Goal: Transaction & Acquisition: Book appointment/travel/reservation

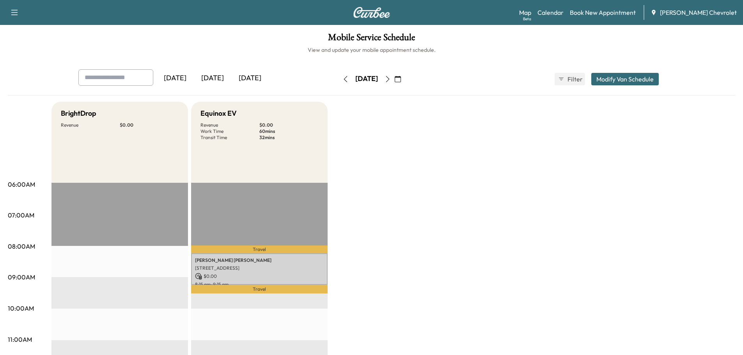
click at [391, 78] on icon "button" at bounding box center [388, 79] width 6 height 6
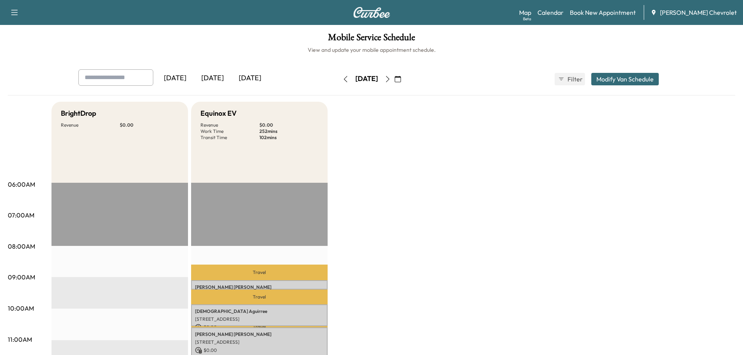
click at [339, 81] on button "button" at bounding box center [345, 79] width 13 height 12
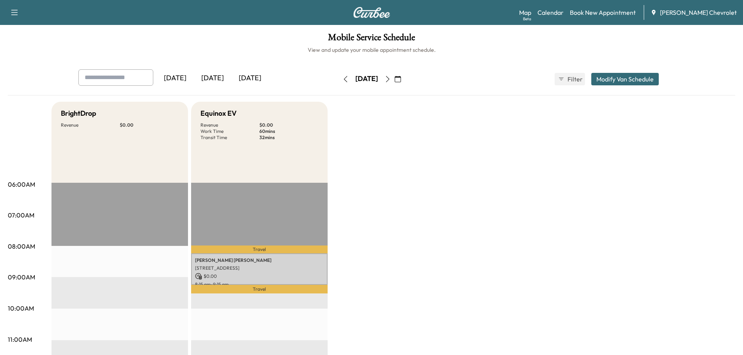
click at [339, 79] on button "button" at bounding box center [345, 79] width 13 height 12
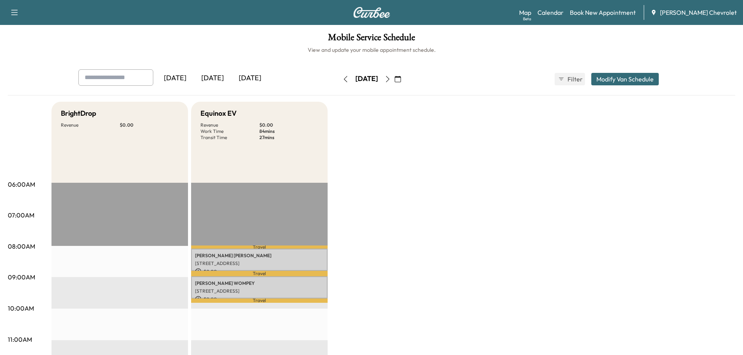
click at [608, 10] on link "Book New Appointment" at bounding box center [603, 12] width 66 height 9
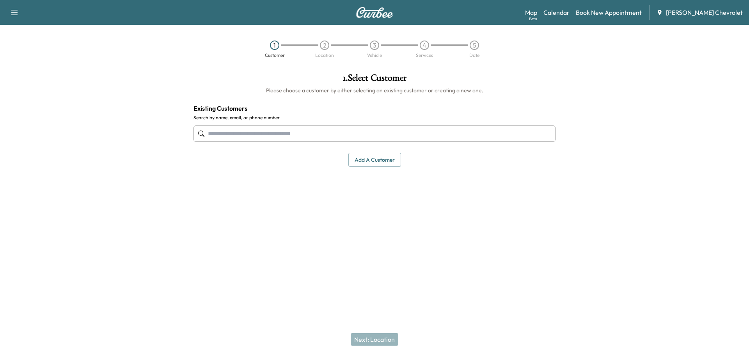
click at [323, 133] on input "text" at bounding box center [375, 134] width 362 height 16
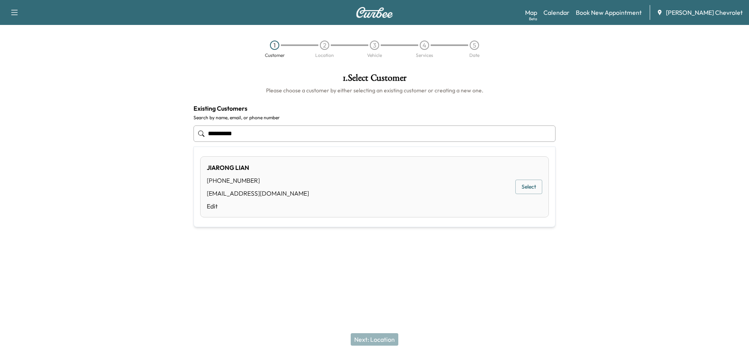
click at [251, 181] on div "[PHONE_NUMBER]" at bounding box center [258, 180] width 102 height 9
type input "**********"
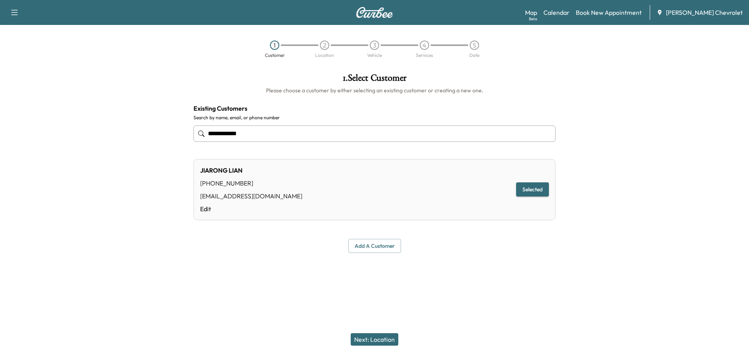
click at [261, 181] on div "[PERSON_NAME] [PHONE_NUMBER] [EMAIL_ADDRESS][DOMAIN_NAME] Edit Selected" at bounding box center [375, 189] width 362 height 61
drag, startPoint x: 536, startPoint y: 193, endPoint x: 530, endPoint y: 195, distance: 6.1
click at [536, 193] on button "Selected" at bounding box center [532, 190] width 33 height 14
click at [379, 338] on button "Next: Location" at bounding box center [375, 340] width 48 height 12
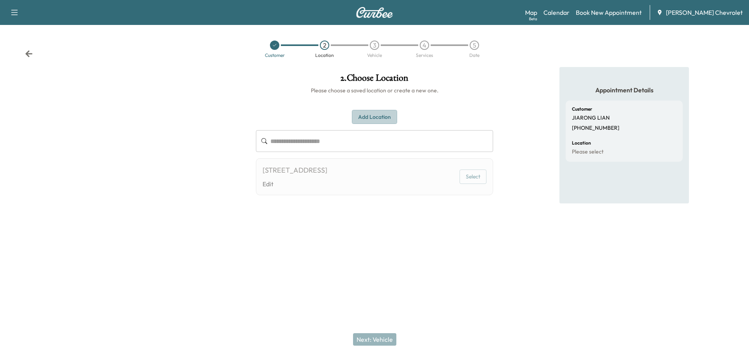
click at [364, 119] on button "Add Location" at bounding box center [374, 117] width 45 height 14
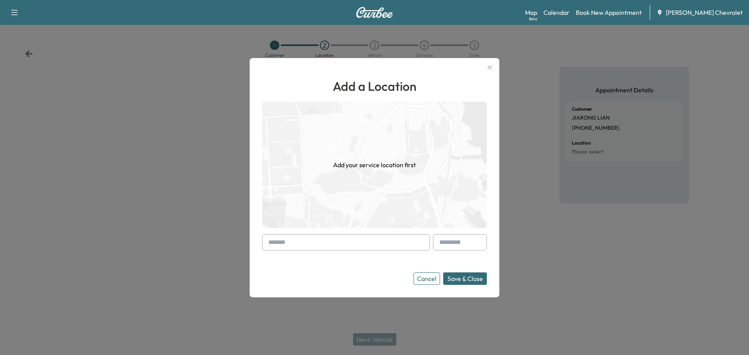
click at [311, 246] on input "text" at bounding box center [346, 243] width 168 height 16
click at [339, 251] on form "Cancel Save & Close" at bounding box center [374, 260] width 225 height 51
click at [340, 246] on input "text" at bounding box center [346, 243] width 168 height 16
click at [341, 245] on input "text" at bounding box center [346, 243] width 168 height 16
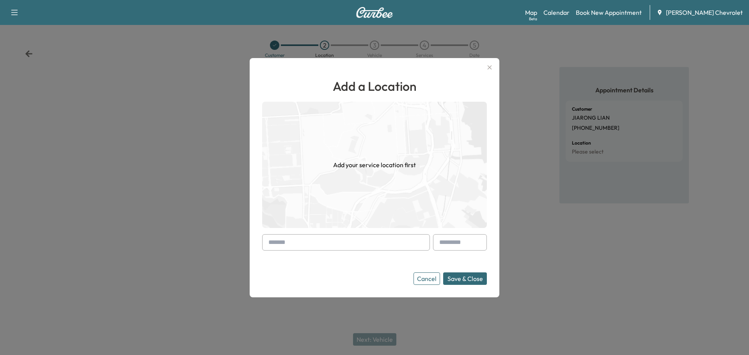
click at [338, 245] on input "text" at bounding box center [346, 243] width 168 height 16
paste input "**********"
click at [376, 259] on li "[STREET_ADDRESS]" at bounding box center [346, 259] width 167 height 16
type input "**********"
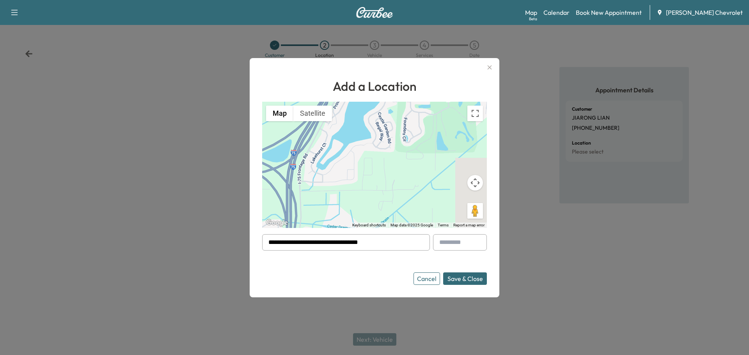
click at [465, 279] on button "Save & Close" at bounding box center [465, 279] width 44 height 12
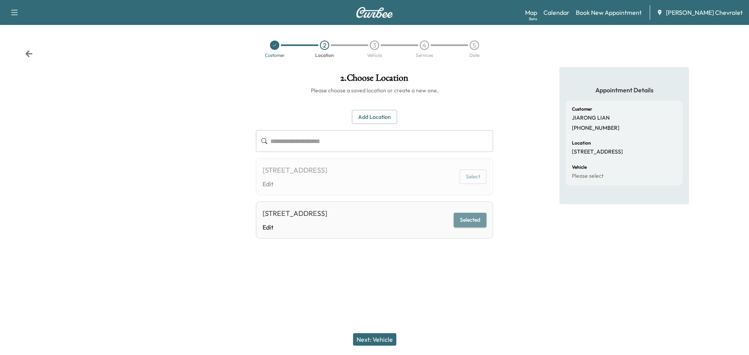
click at [471, 222] on button "Selected" at bounding box center [470, 220] width 33 height 14
click at [384, 336] on button "Next: Vehicle" at bounding box center [374, 340] width 43 height 12
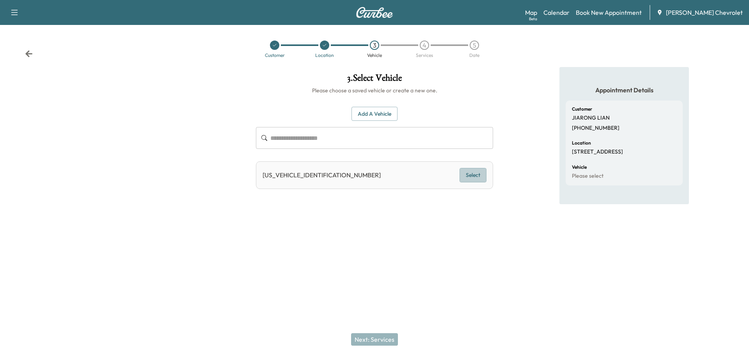
click at [472, 175] on button "Select" at bounding box center [473, 175] width 27 height 14
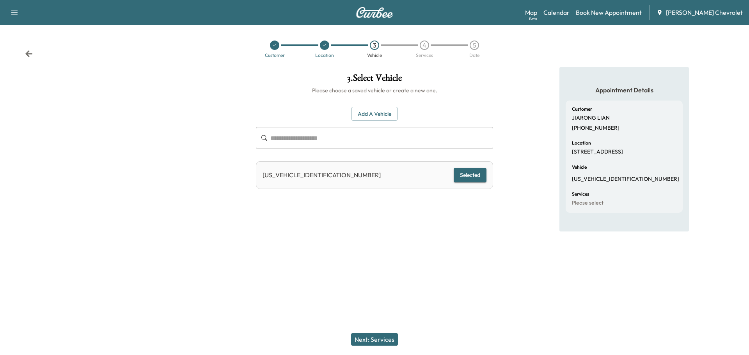
click at [361, 340] on button "Next: Services" at bounding box center [374, 340] width 47 height 12
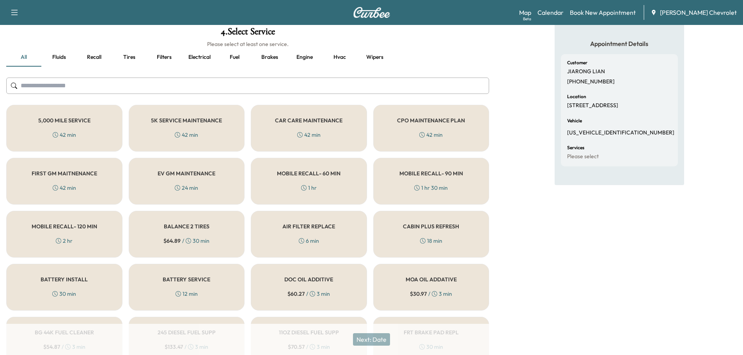
scroll to position [91, 0]
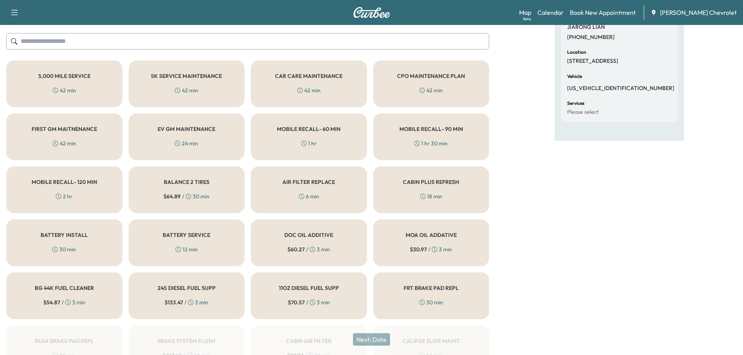
click at [320, 76] on h5 "CAR CARE MAINTENANCE" at bounding box center [309, 75] width 68 height 5
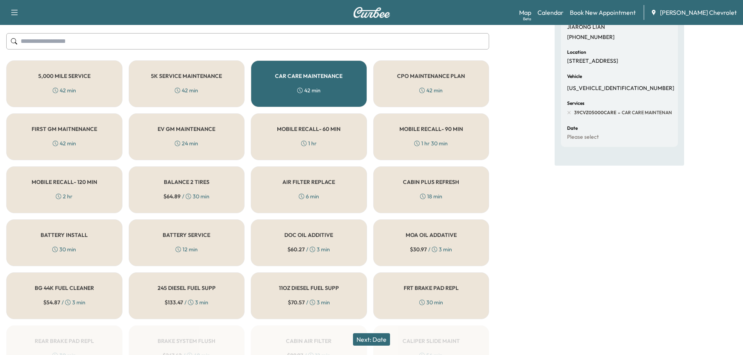
click at [379, 338] on button "Next: Date" at bounding box center [371, 340] width 37 height 12
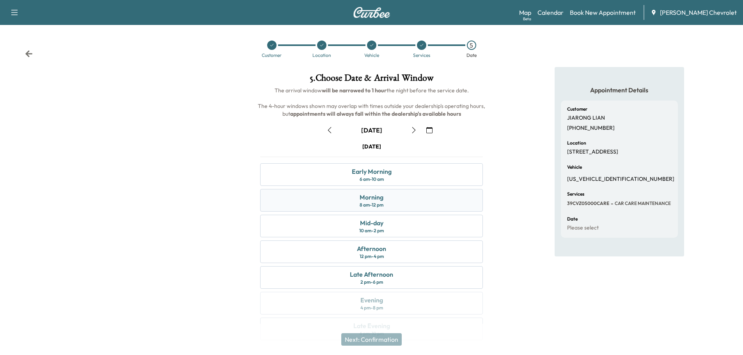
click at [395, 204] on div "Morning 8 am - 12 pm" at bounding box center [371, 200] width 223 height 23
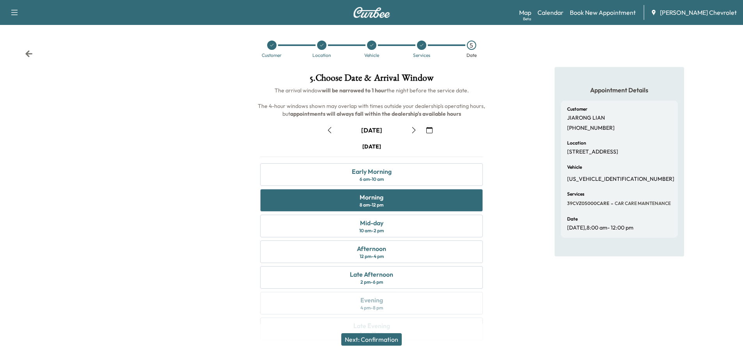
click at [409, 133] on button "button" at bounding box center [413, 130] width 13 height 12
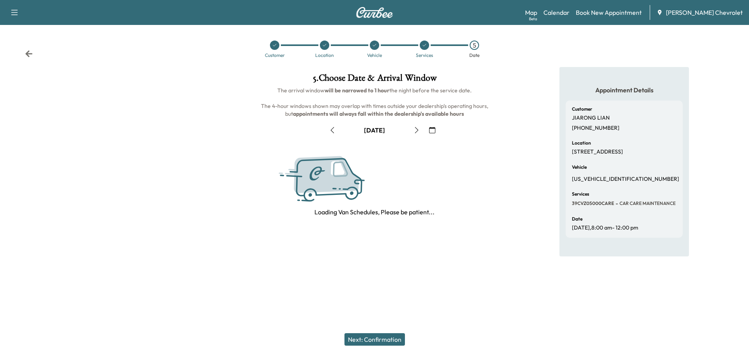
click at [411, 131] on button "button" at bounding box center [416, 130] width 13 height 12
click at [412, 131] on button "button" at bounding box center [416, 130] width 13 height 12
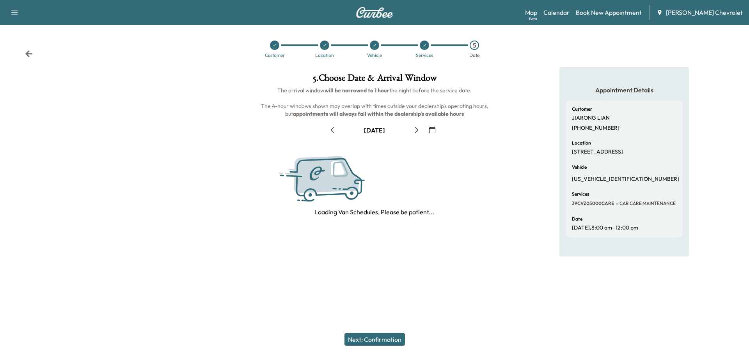
click at [412, 131] on button "button" at bounding box center [416, 130] width 13 height 12
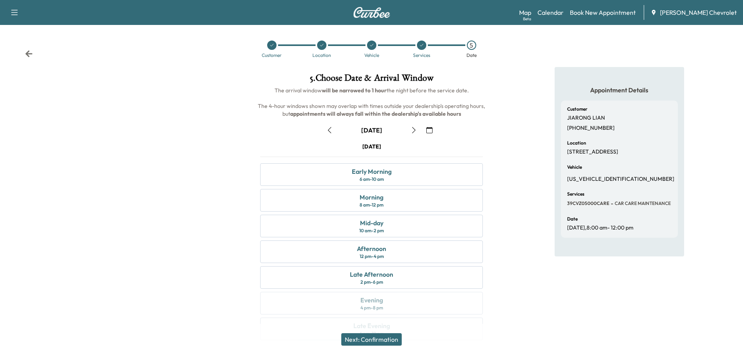
click at [333, 128] on button "button" at bounding box center [329, 130] width 13 height 12
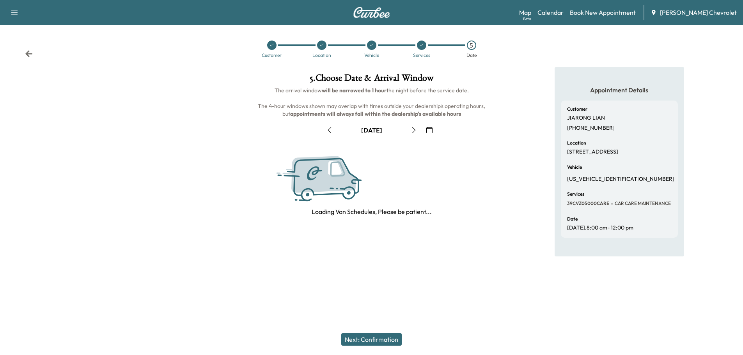
click at [333, 130] on button "button" at bounding box center [329, 130] width 13 height 12
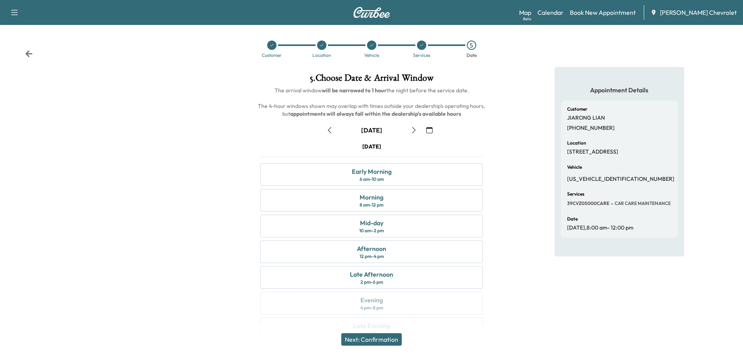
click at [331, 132] on icon "button" at bounding box center [330, 130] width 6 height 6
click at [387, 202] on div "Morning 8 am - 12 pm" at bounding box center [371, 200] width 223 height 23
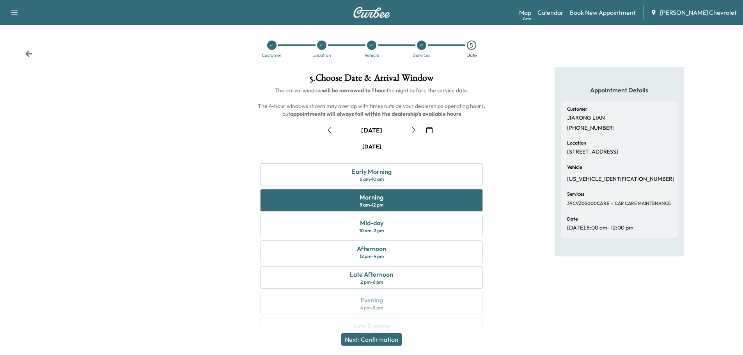
click at [393, 340] on button "Next: Confirmation" at bounding box center [371, 340] width 60 height 12
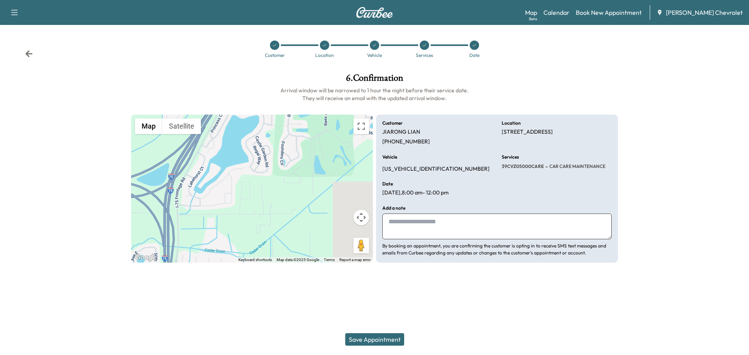
click at [428, 228] on textarea at bounding box center [496, 227] width 229 height 26
click at [403, 222] on textarea at bounding box center [496, 227] width 229 height 26
click at [403, 219] on textarea at bounding box center [496, 227] width 229 height 26
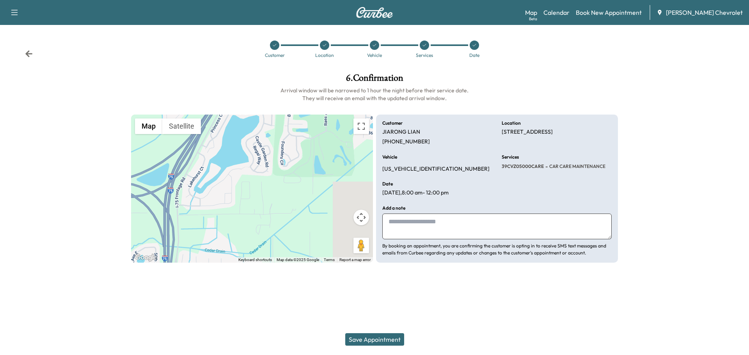
click at [403, 219] on textarea at bounding box center [496, 227] width 229 height 26
click at [379, 340] on button "Save Appointment" at bounding box center [374, 340] width 59 height 12
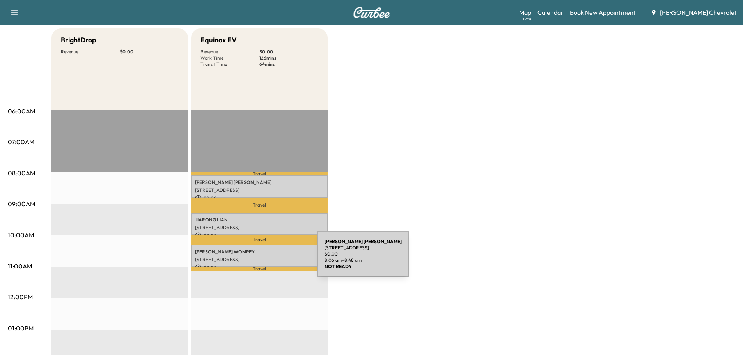
scroll to position [91, 0]
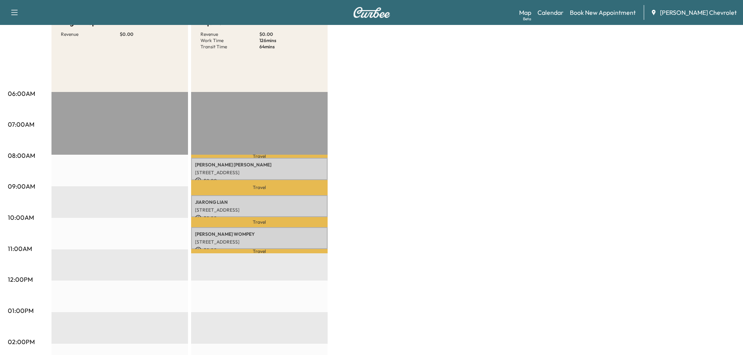
click at [538, 261] on div "BrightDrop Revenue $ 0.00 EST Start Equinox EV Revenue $ 0.00 Work Time 126 min…" at bounding box center [394, 303] width 684 height 585
click at [224, 207] on p "[STREET_ADDRESS]" at bounding box center [259, 210] width 129 height 6
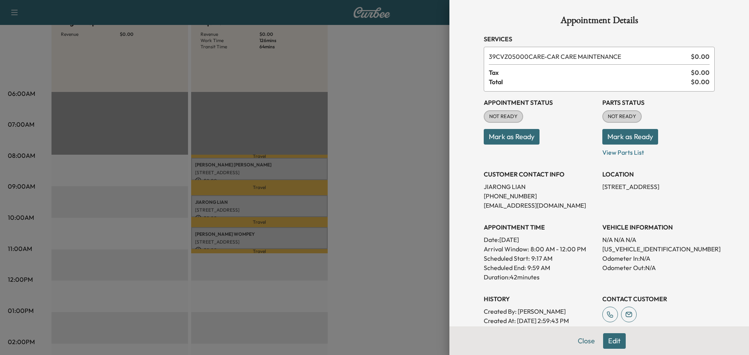
click at [379, 213] on div at bounding box center [374, 177] width 749 height 355
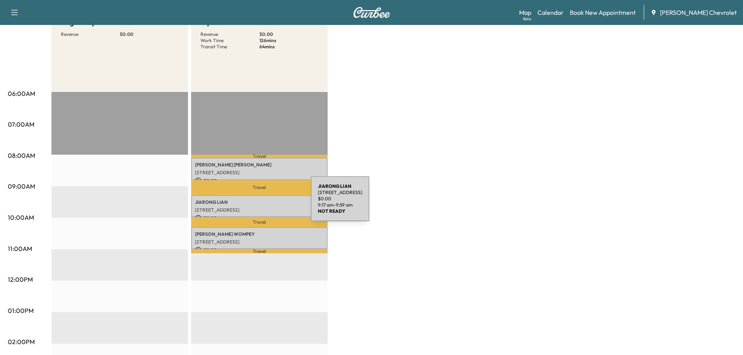
click at [253, 204] on p "[PERSON_NAME]" at bounding box center [259, 202] width 129 height 6
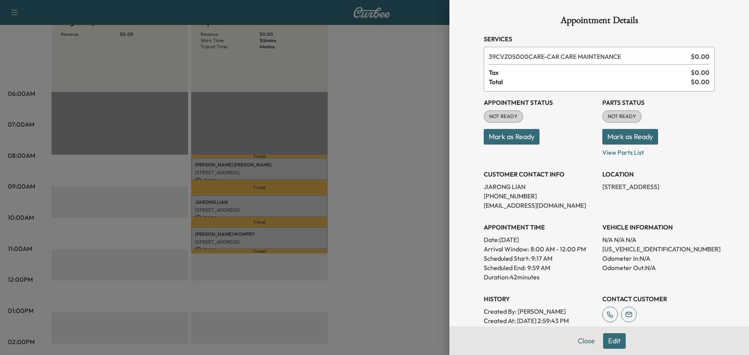
click at [398, 108] on div at bounding box center [374, 177] width 749 height 355
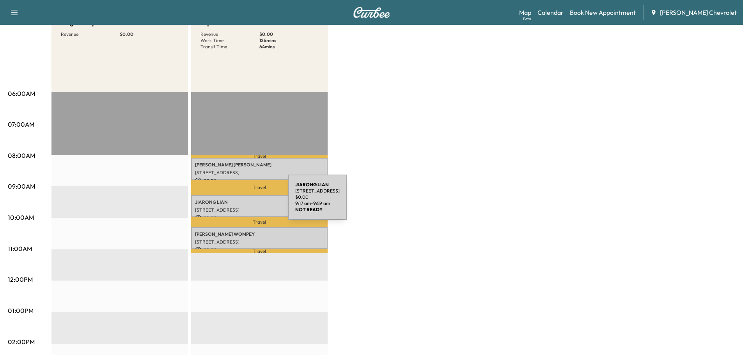
click at [230, 202] on p "[PERSON_NAME]" at bounding box center [259, 202] width 129 height 6
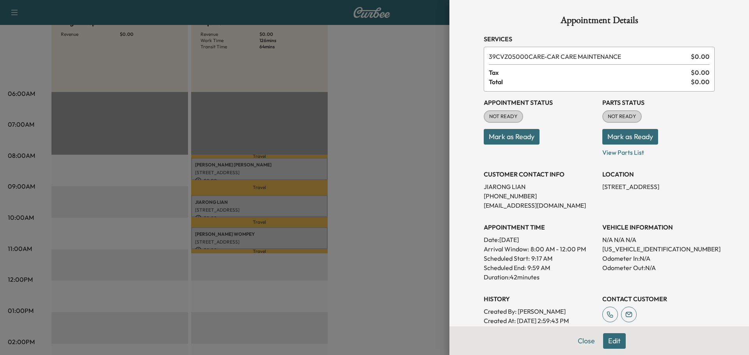
click at [419, 213] on div at bounding box center [374, 177] width 749 height 355
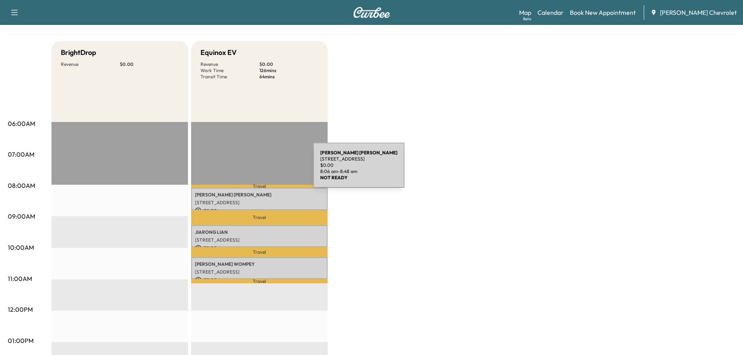
scroll to position [0, 0]
